Goal: Navigation & Orientation: Understand site structure

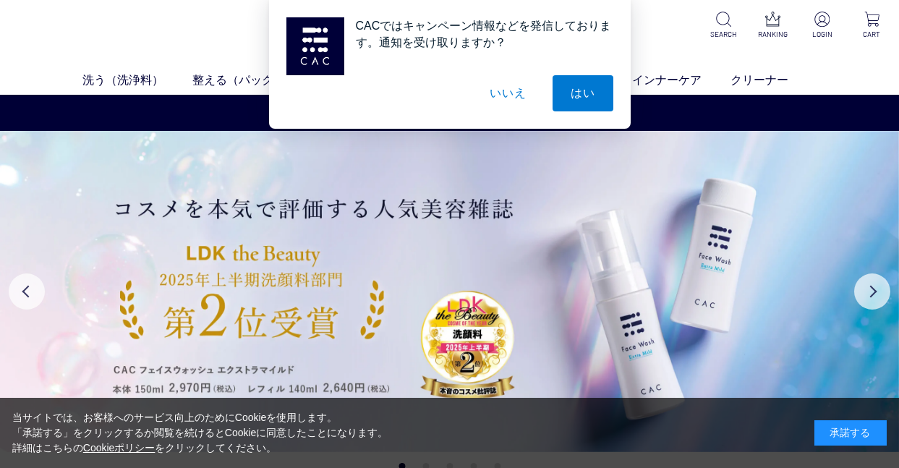
click at [500, 93] on button "いいえ" at bounding box center [508, 93] width 72 height 36
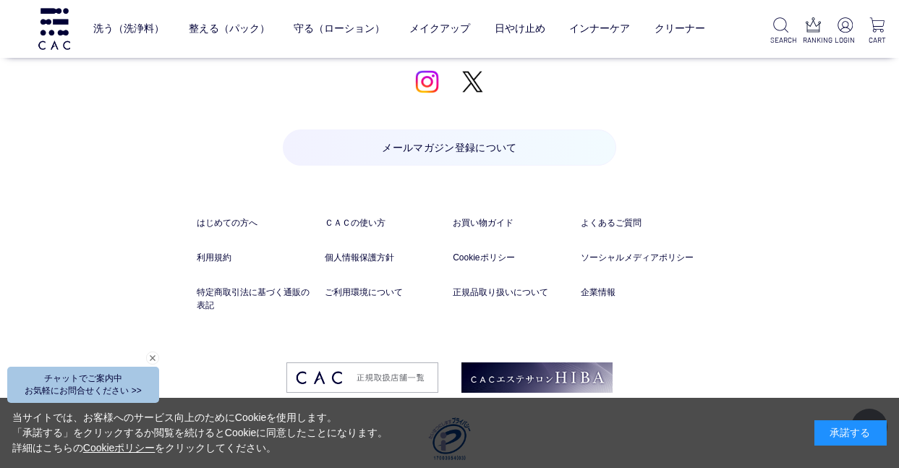
scroll to position [6882, 0]
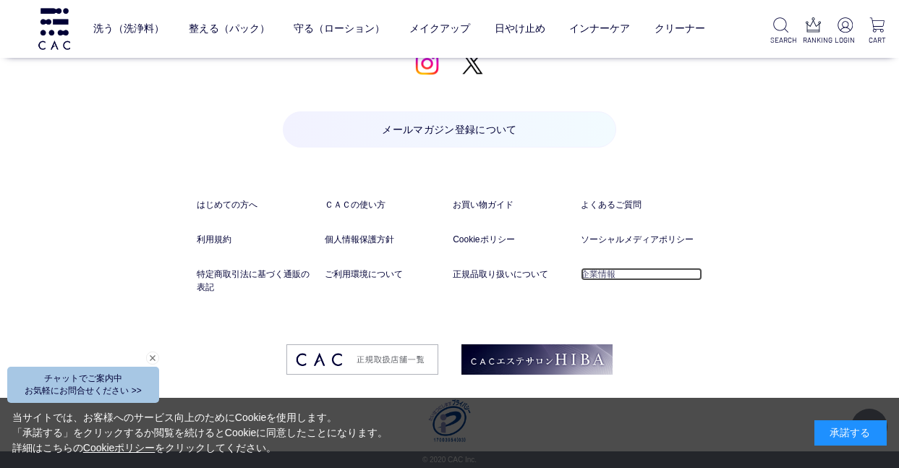
click at [614, 275] on link "企業情報" at bounding box center [641, 274] width 121 height 13
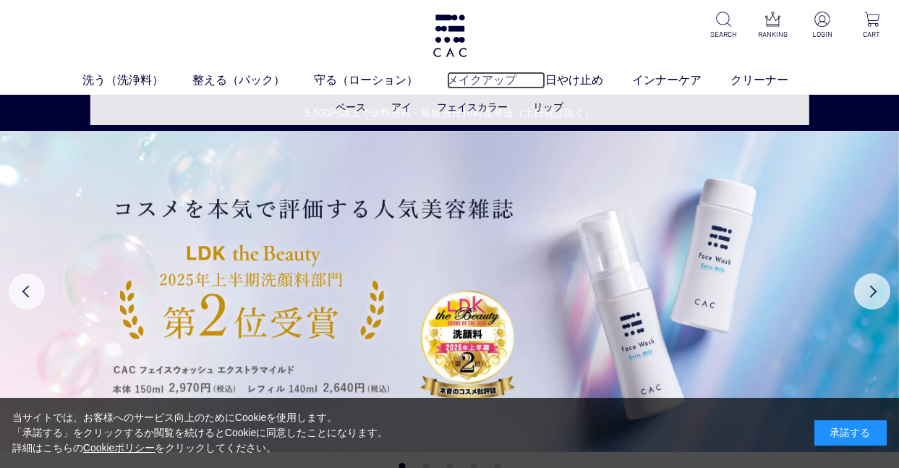
click at [489, 80] on link "メイクアップ" at bounding box center [496, 80] width 98 height 17
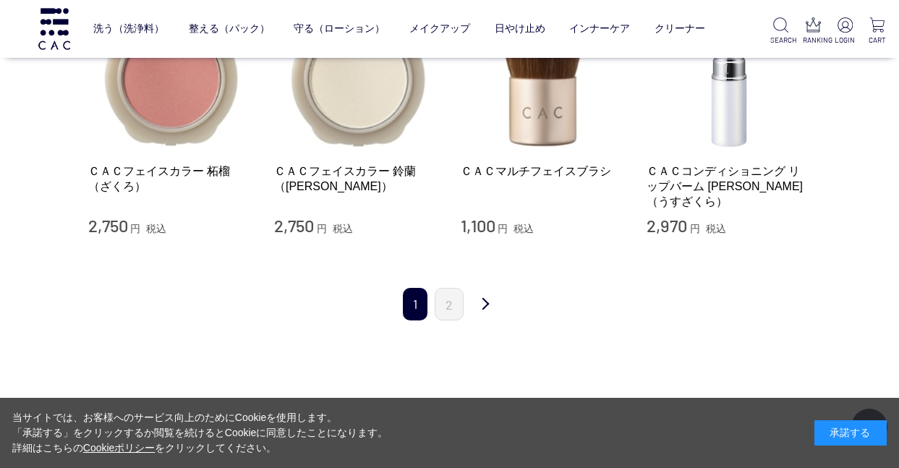
scroll to position [1543, 0]
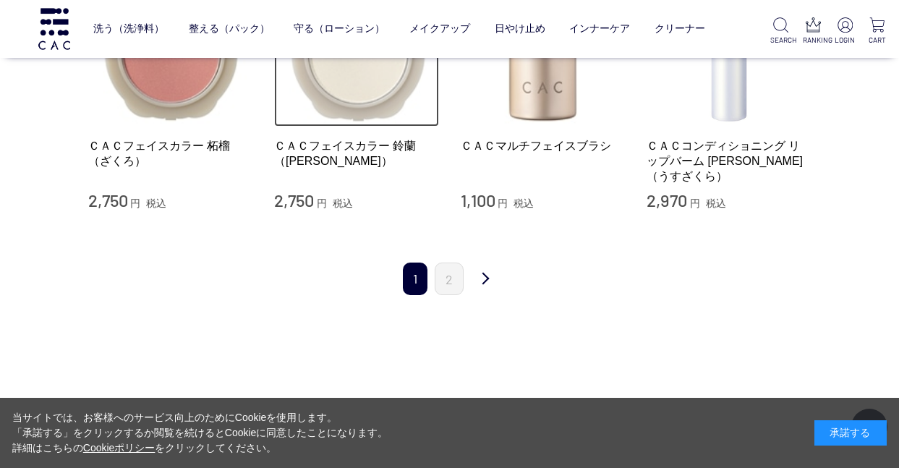
click at [379, 91] on img at bounding box center [356, 44] width 165 height 165
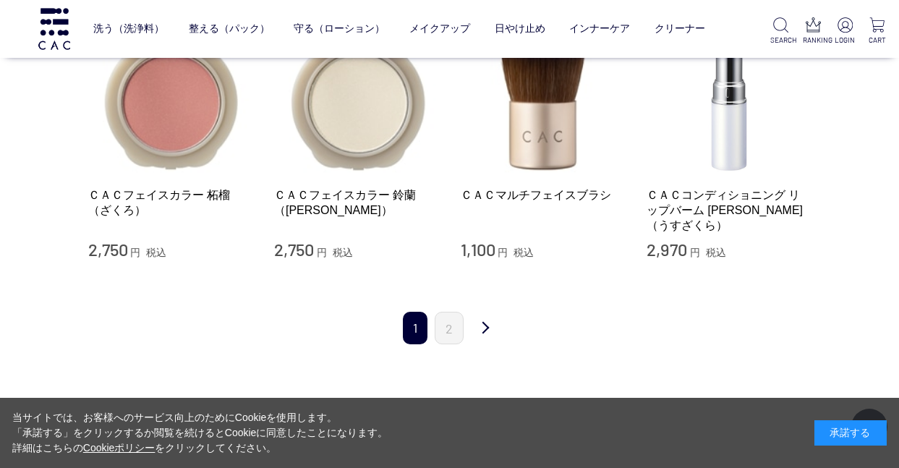
scroll to position [1495, 0]
click at [440, 315] on link "2" at bounding box center [449, 326] width 29 height 33
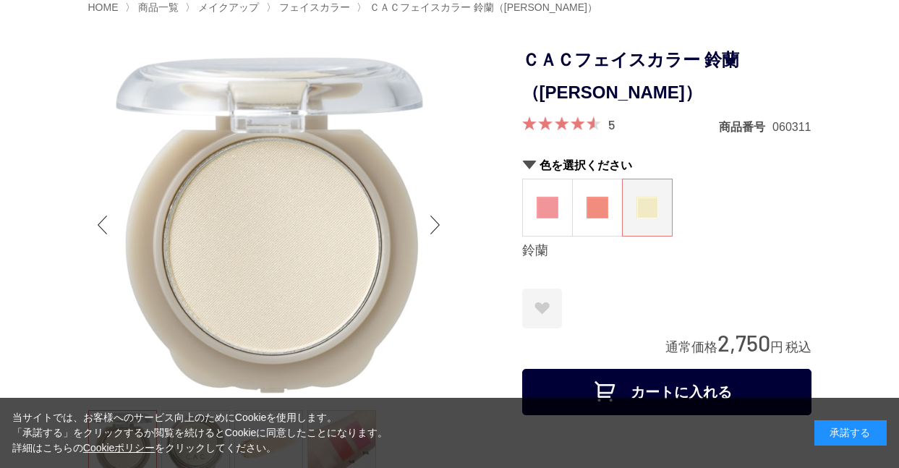
scroll to position [72, 0]
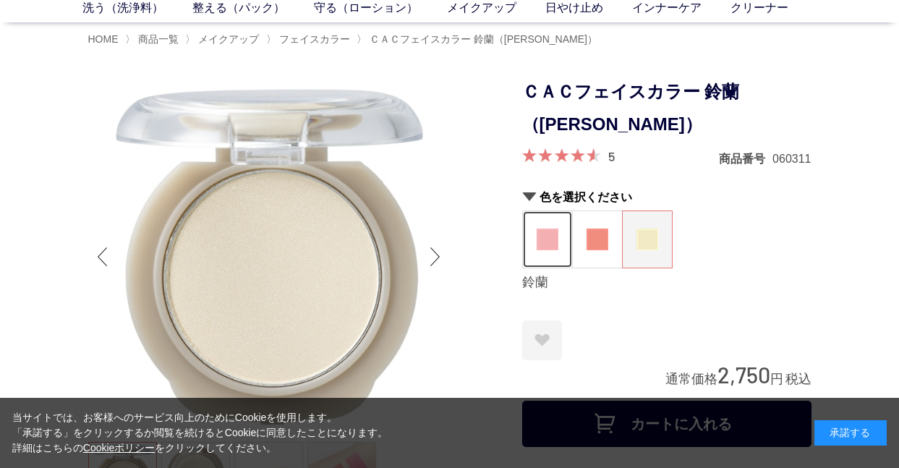
click at [545, 258] on figure at bounding box center [547, 239] width 49 height 56
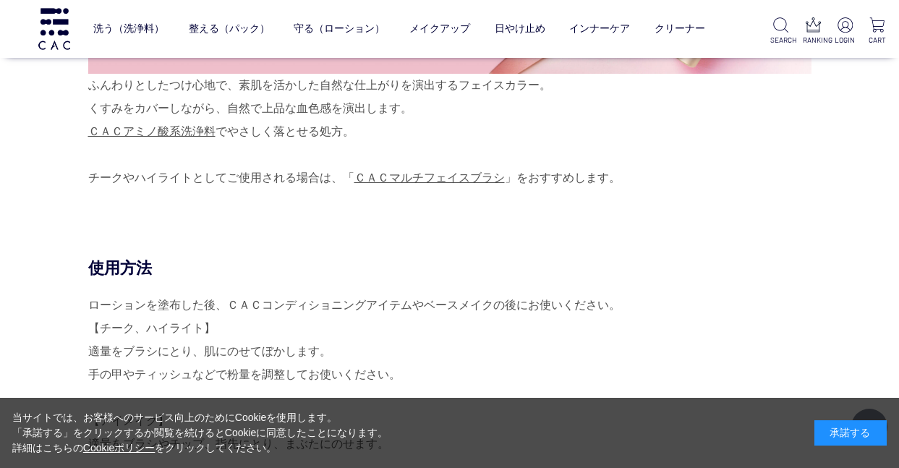
scroll to position [868, 0]
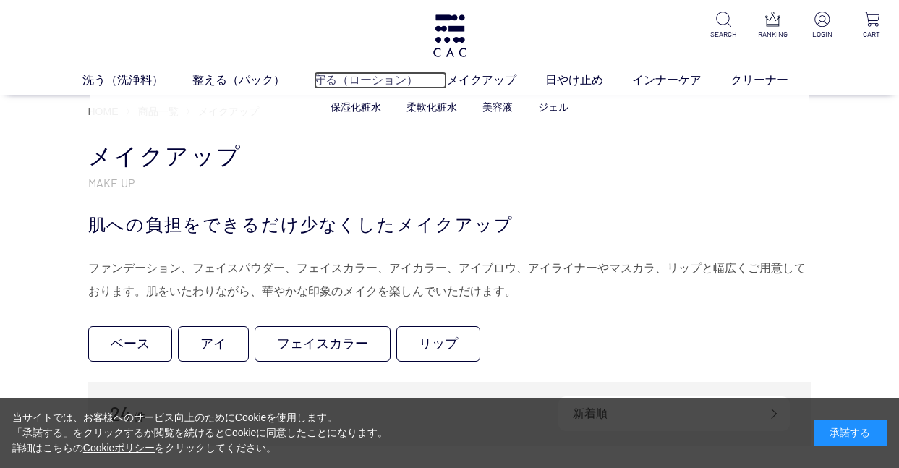
click at [370, 83] on link "守る（ローション）" at bounding box center [380, 80] width 133 height 17
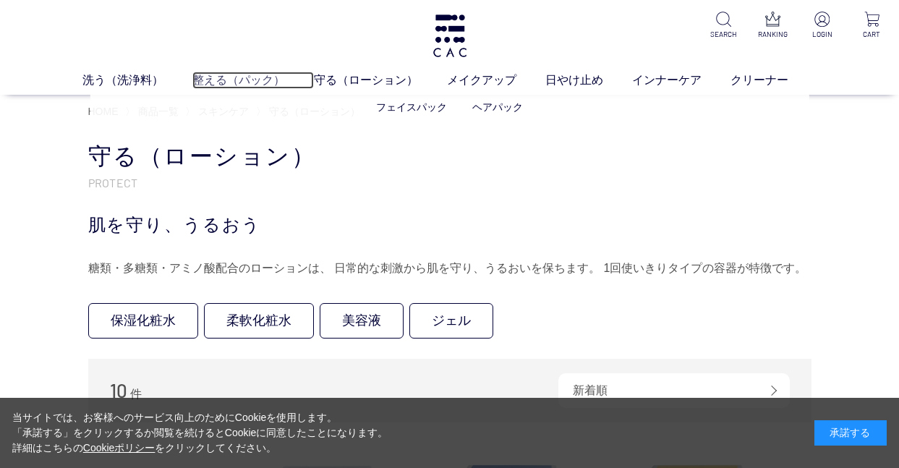
click at [241, 74] on link "整える（パック）" at bounding box center [252, 80] width 121 height 17
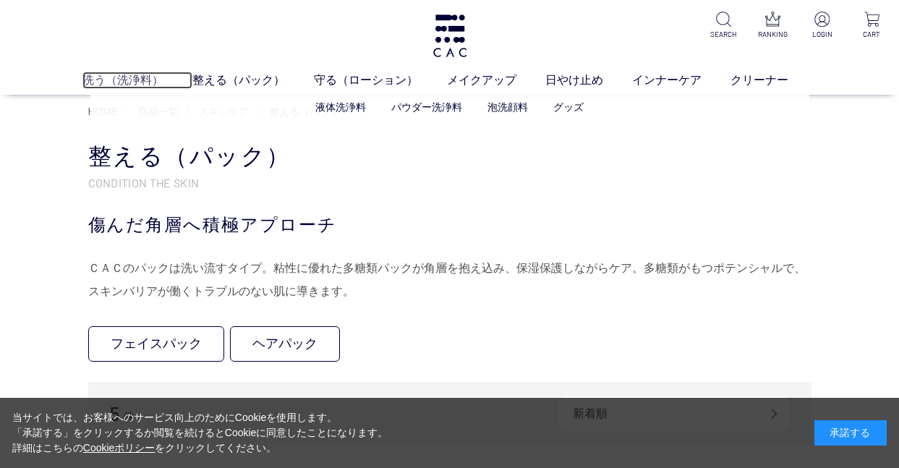
click at [147, 85] on link "洗う（洗浄料）" at bounding box center [137, 80] width 110 height 17
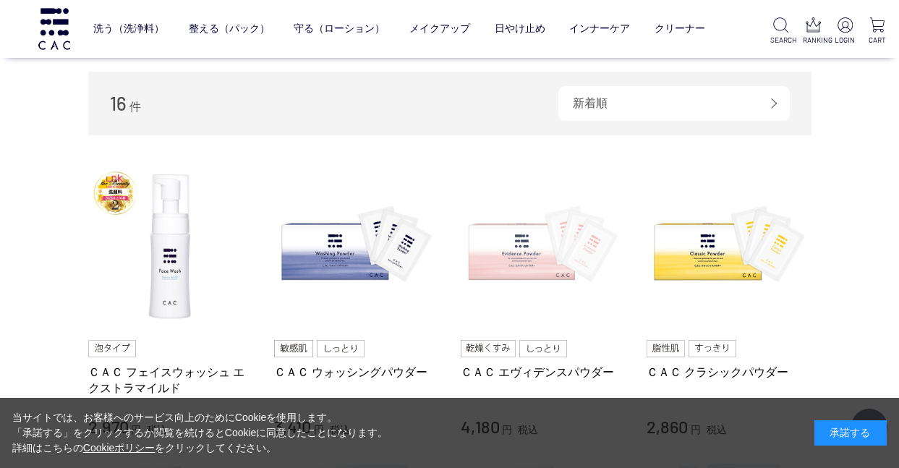
scroll to position [217, 0]
